Goal: Task Accomplishment & Management: Manage account settings

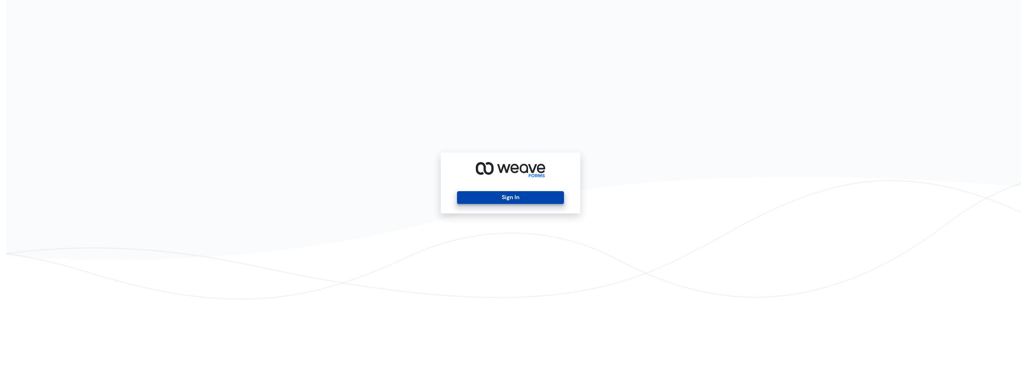
click at [510, 197] on button "Sign In" at bounding box center [510, 197] width 106 height 13
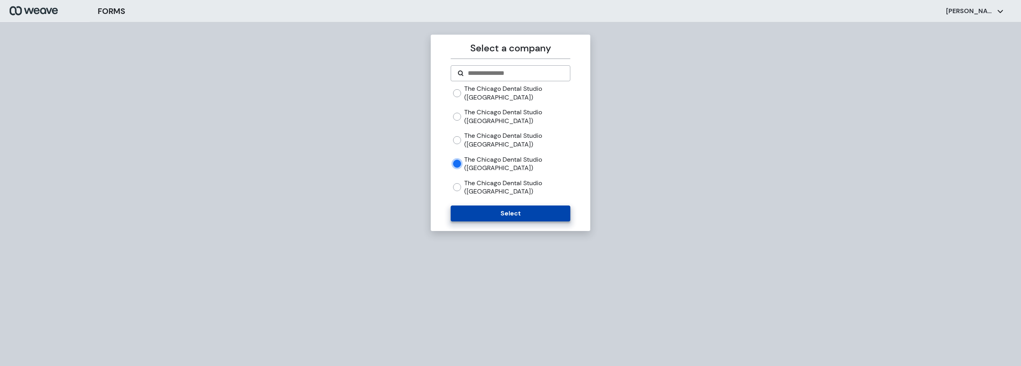
click at [537, 214] on button "Select" at bounding box center [509, 214] width 119 height 16
